Goal: Obtain resource: Obtain resource

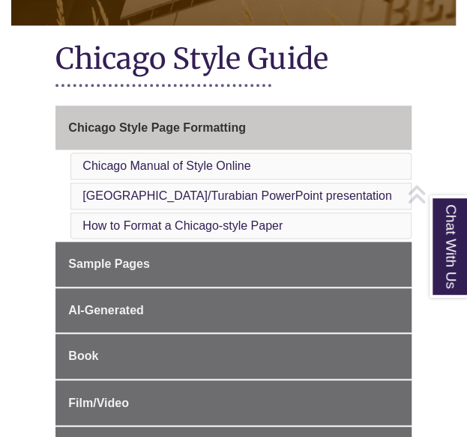
scroll to position [309, 0]
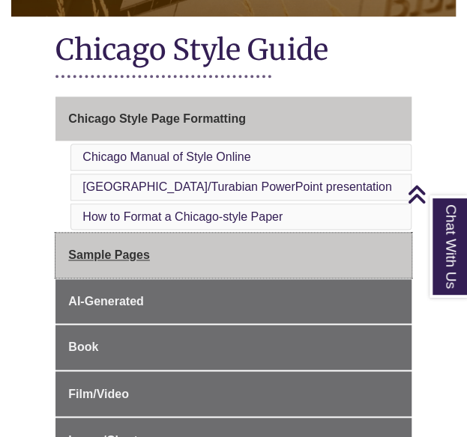
click at [306, 272] on link "Sample Pages" at bounding box center [232, 255] width 355 height 45
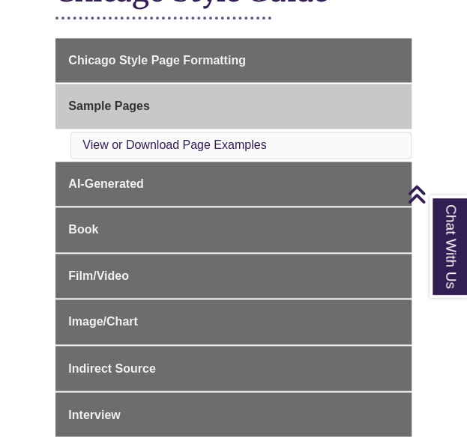
scroll to position [370, 0]
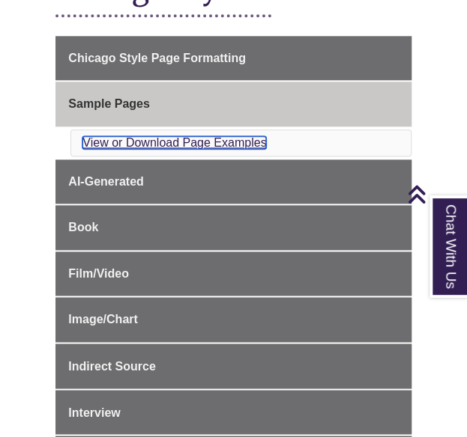
click at [172, 136] on link "View or Download Page Examples" at bounding box center [173, 142] width 183 height 13
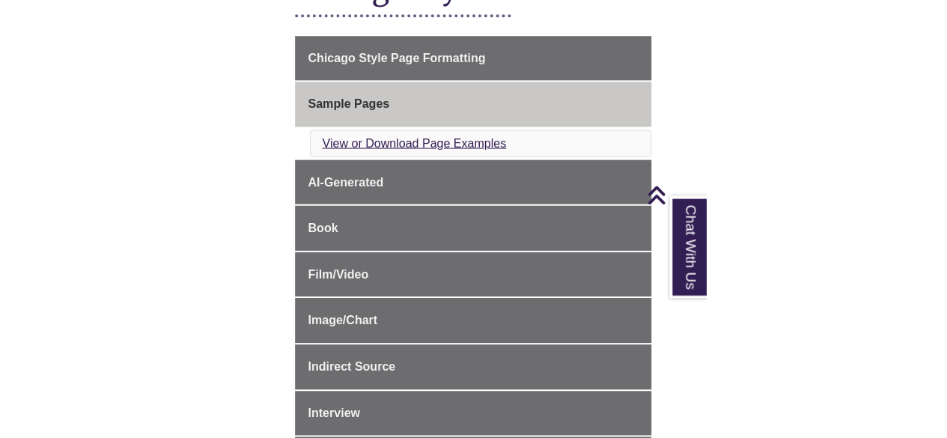
scroll to position [1275, 0]
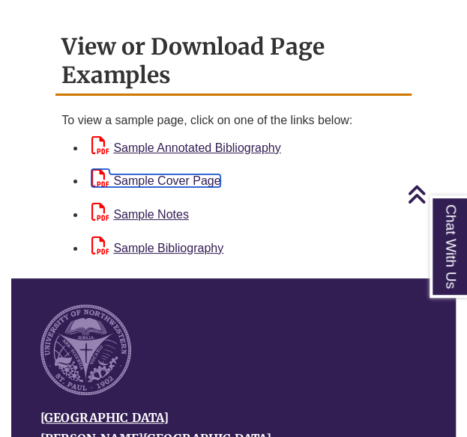
click at [178, 174] on link "Sample Cover Page" at bounding box center [155, 180] width 129 height 13
